Goal: Find specific page/section: Find specific page/section

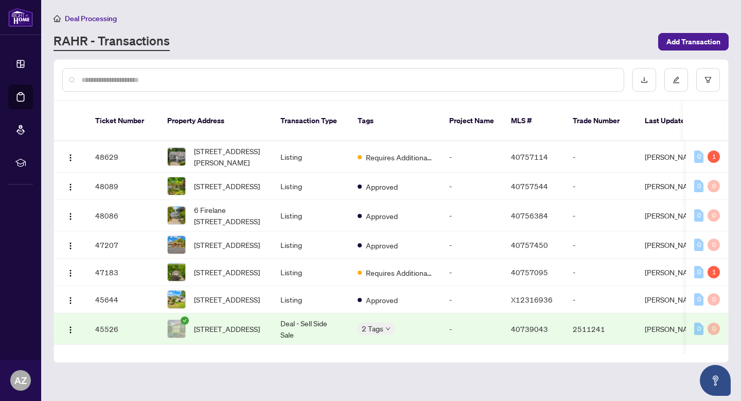
click at [209, 76] on input "text" at bounding box center [348, 79] width 534 height 11
type input "**********"
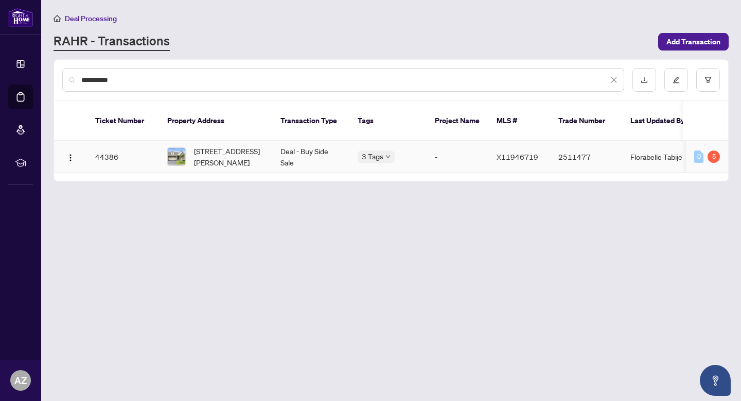
click at [319, 144] on td "Deal - Buy Side Sale" at bounding box center [310, 156] width 77 height 31
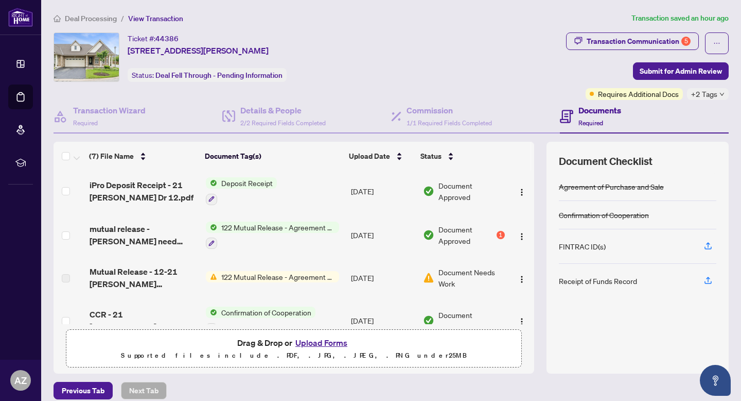
scroll to position [48, 0]
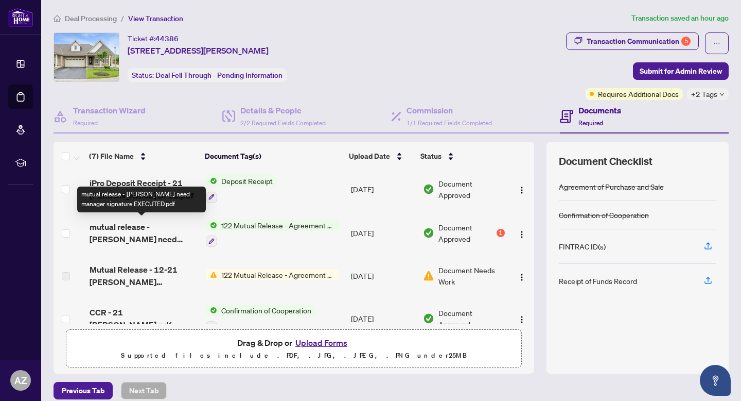
click at [155, 229] on span "mutual release - [PERSON_NAME] need manager signature EXECUTED.pdf" at bounding box center [144, 232] width 108 height 25
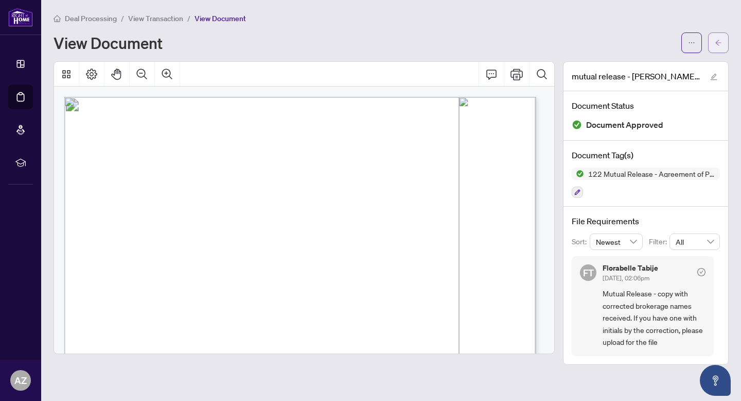
click at [725, 49] on button "button" at bounding box center [718, 42] width 21 height 21
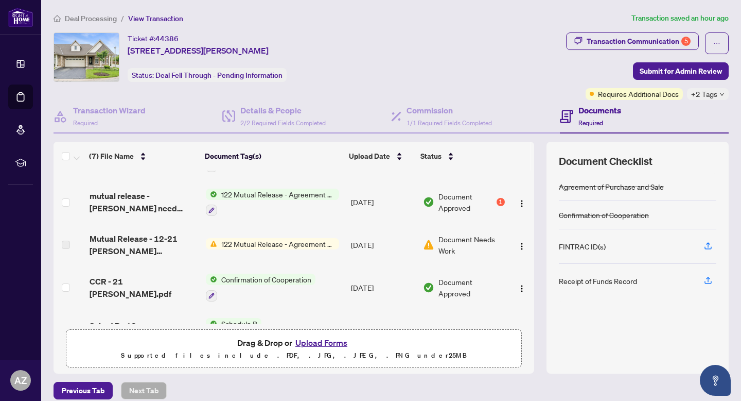
scroll to position [103, 0]
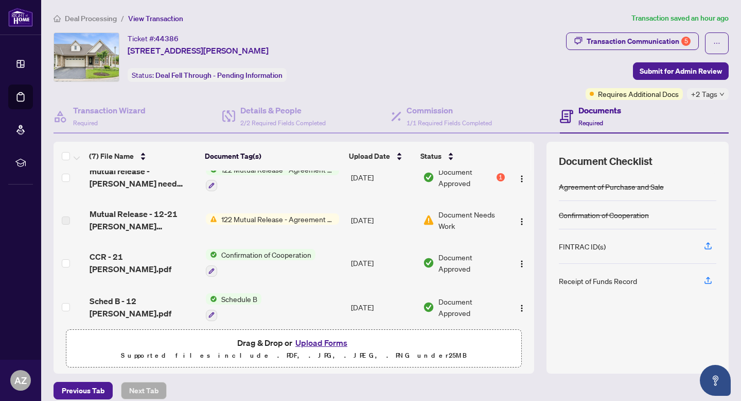
click at [294, 220] on span "122 Mutual Release - Agreement of Purchase and Sale" at bounding box center [278, 218] width 122 height 11
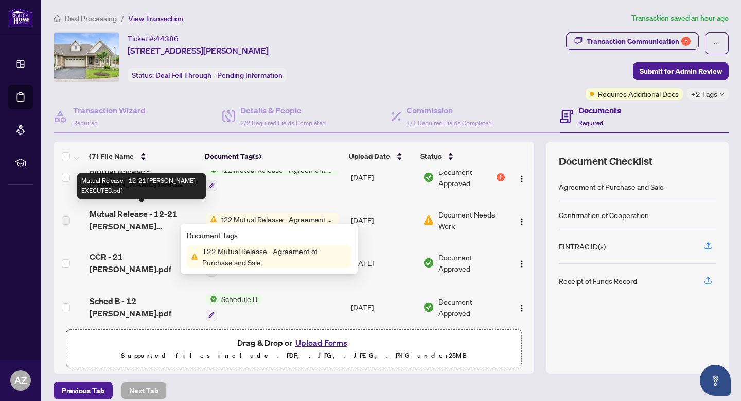
click at [156, 215] on span "Mutual Release - 12-21 [PERSON_NAME] EXECUTED.pdf" at bounding box center [144, 220] width 108 height 25
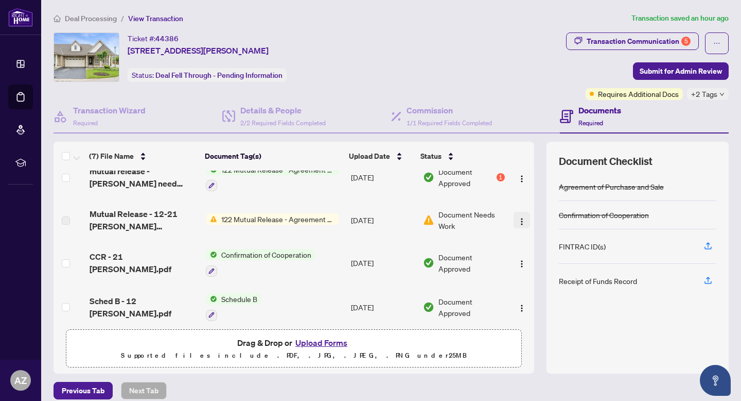
click at [518, 217] on img "button" at bounding box center [522, 221] width 8 height 8
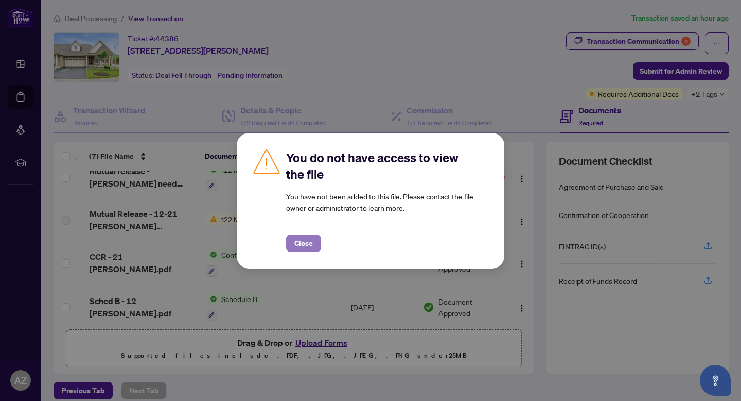
click at [295, 241] on span "Close" at bounding box center [304, 243] width 19 height 16
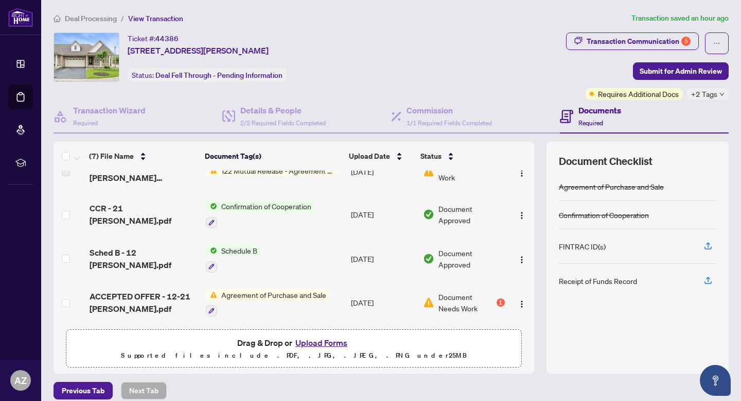
scroll to position [153, 0]
click at [514, 303] on button "button" at bounding box center [522, 301] width 16 height 16
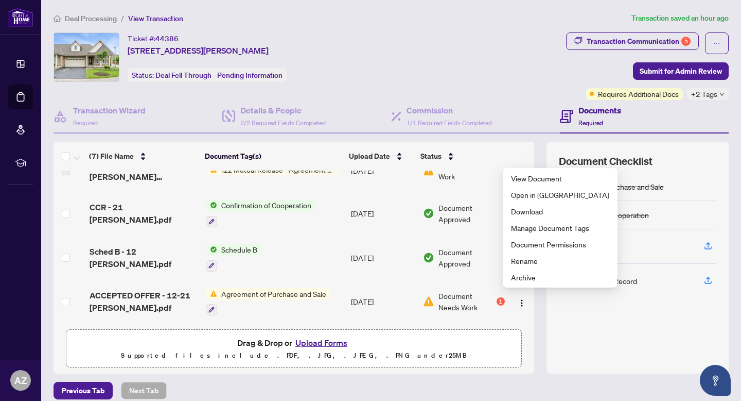
click at [532, 87] on div "Ticket #: 44386 12-[STREET_ADDRESS][PERSON_NAME] Status: Deal Fell Through - Pe…" at bounding box center [307, 65] width 513 height 67
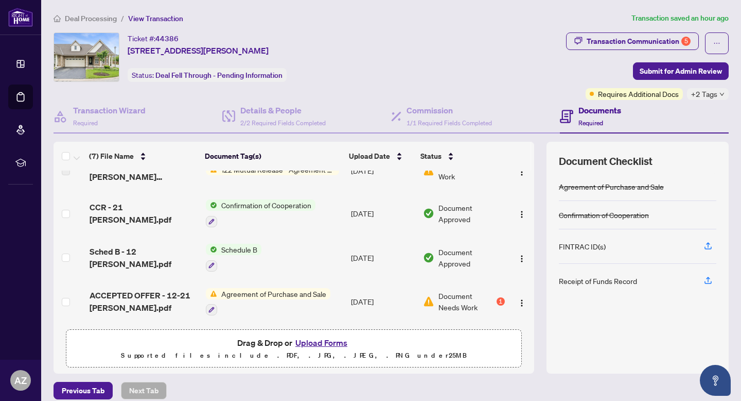
click at [99, 16] on span "Deal Processing" at bounding box center [91, 18] width 52 height 9
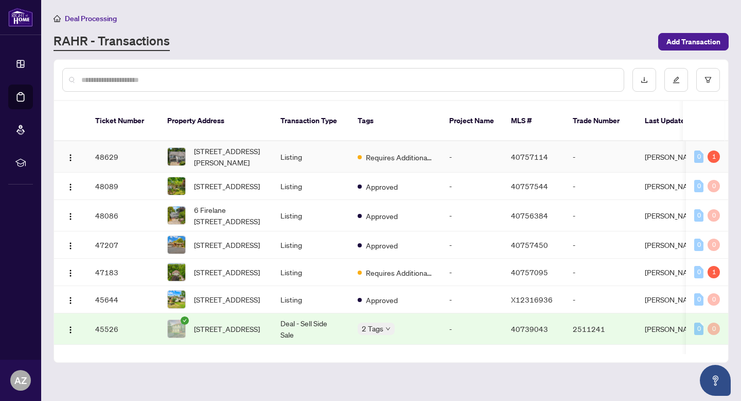
click at [407, 150] on div "Requires Additional Docs" at bounding box center [395, 156] width 75 height 12
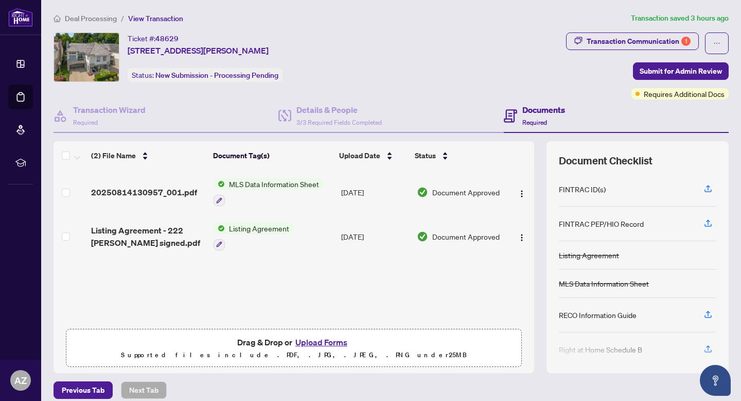
click at [98, 18] on span "Deal Processing" at bounding box center [91, 18] width 52 height 9
